Goal: Task Accomplishment & Management: Manage account settings

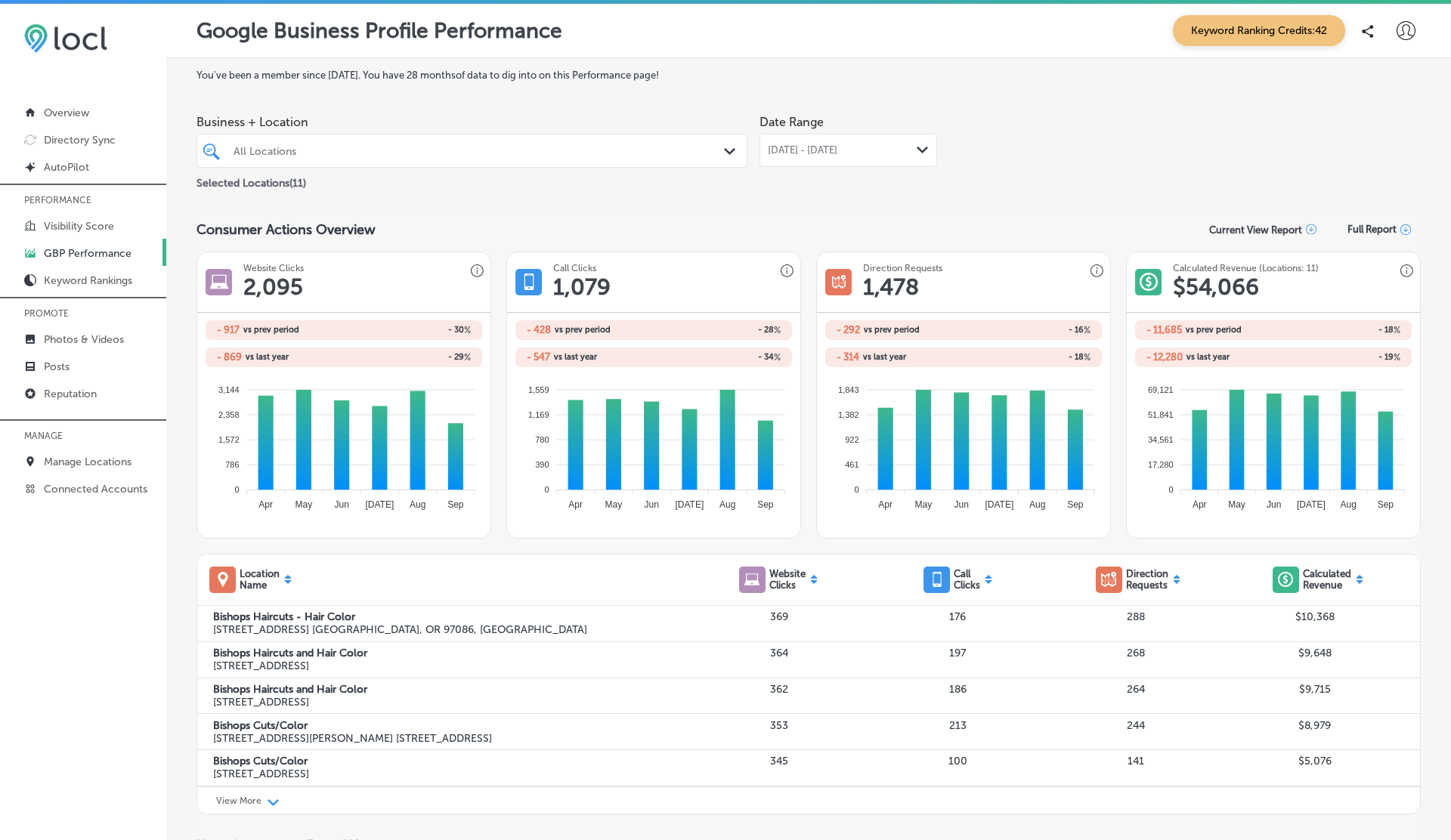
click at [1406, 32] on icon at bounding box center [1406, 30] width 19 height 19
click at [1361, 162] on p "Log Out" at bounding box center [1373, 162] width 45 height 18
